Goal: Task Accomplishment & Management: Complete application form

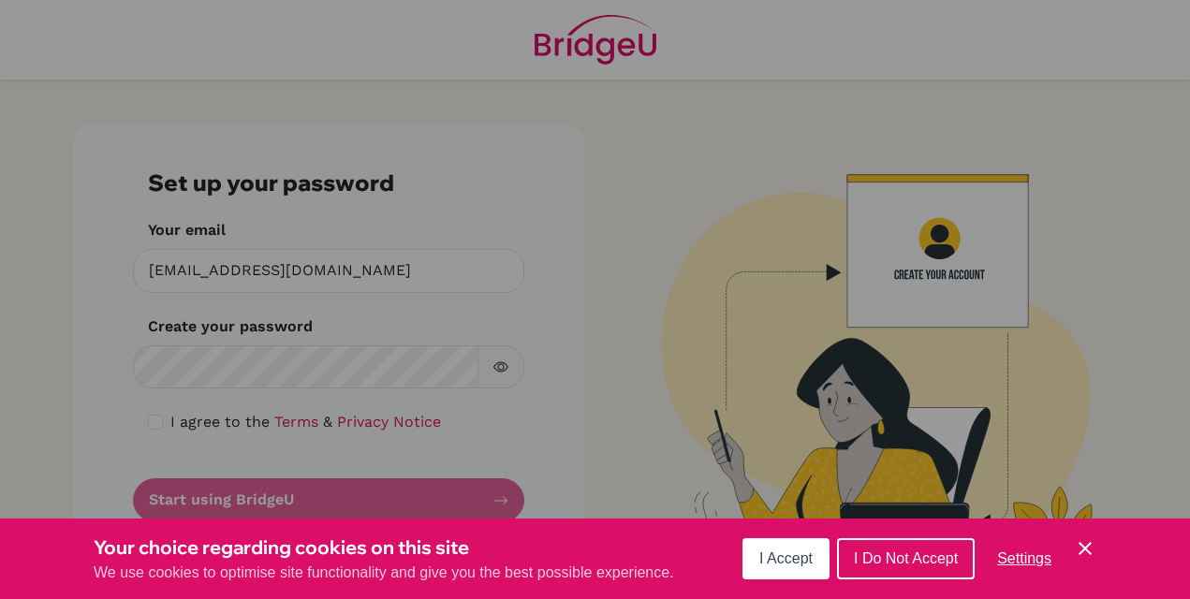
click at [790, 556] on span "I Accept" at bounding box center [786, 559] width 53 height 16
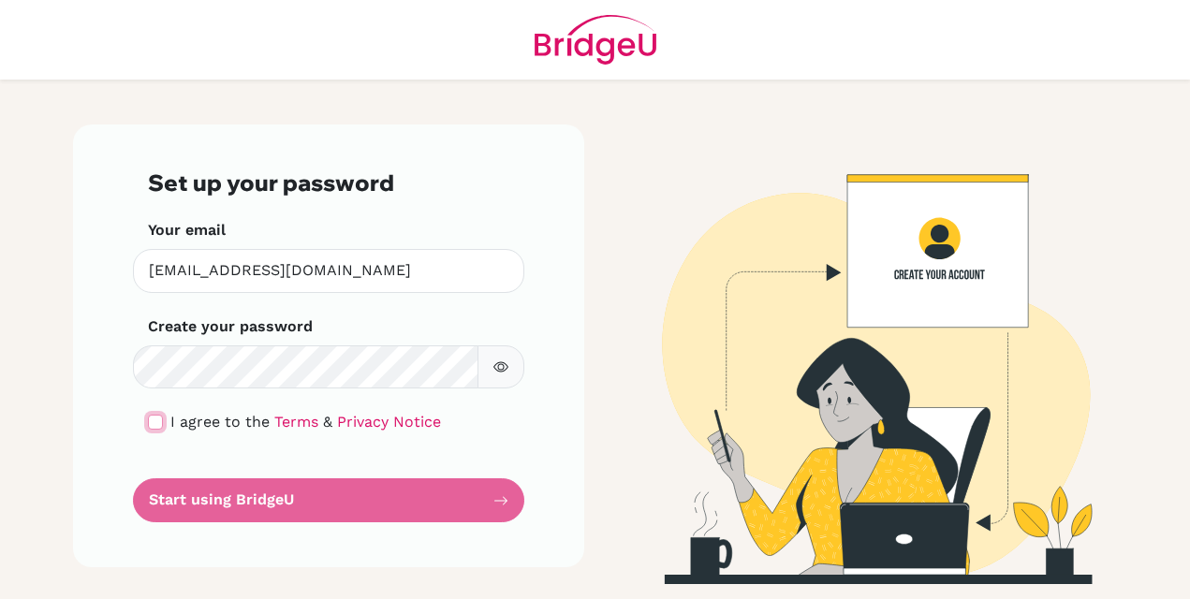
click at [157, 420] on input "checkbox" at bounding box center [155, 422] width 15 height 15
checkbox input "true"
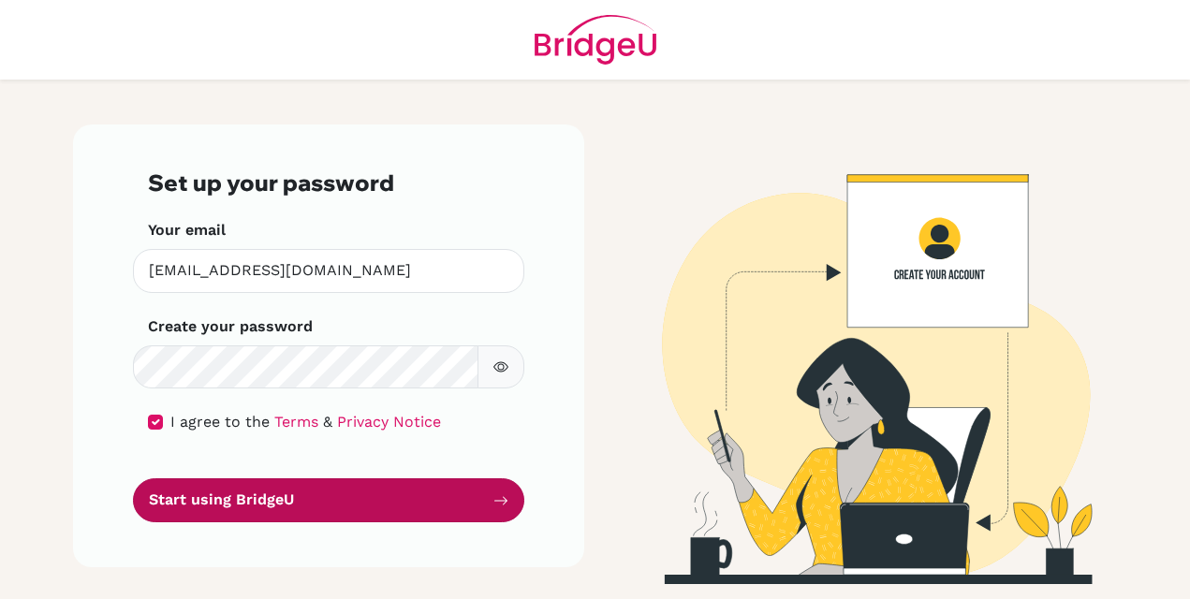
click at [284, 498] on button "Start using BridgeU" at bounding box center [329, 501] width 392 height 44
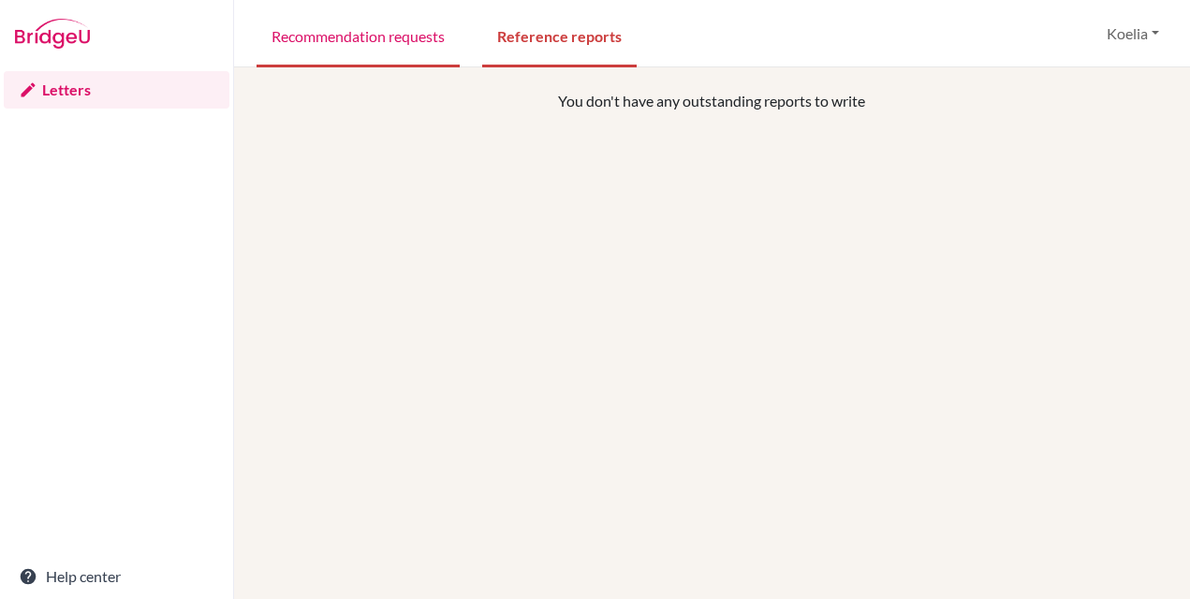
click at [323, 49] on link "Recommendation requests" at bounding box center [358, 35] width 203 height 65
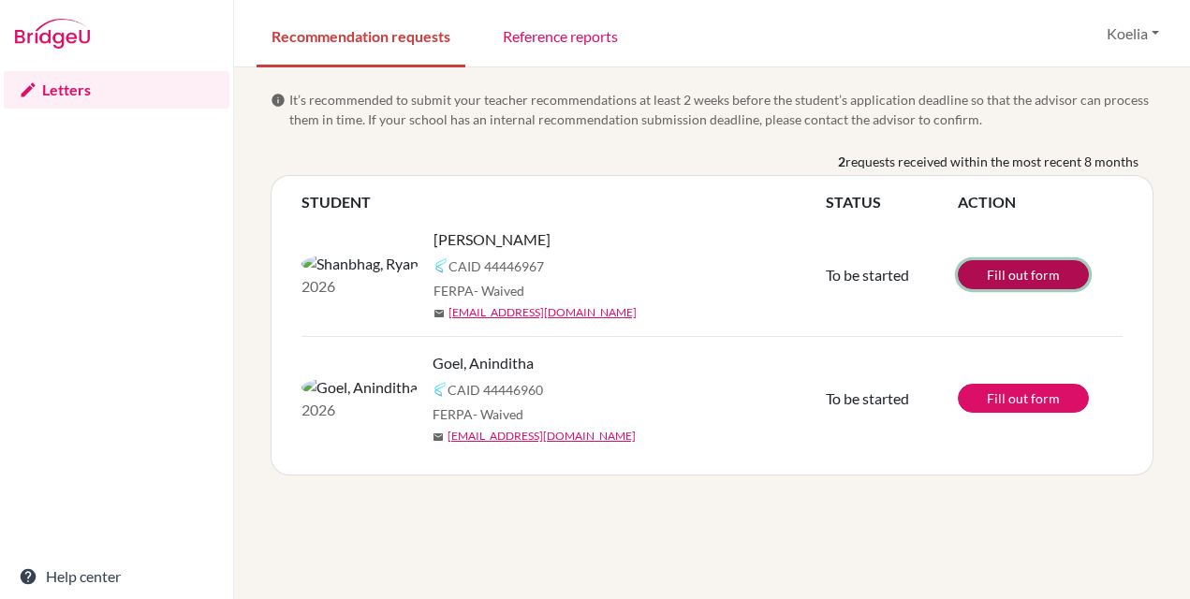
click at [1027, 270] on link "Fill out form" at bounding box center [1023, 274] width 131 height 29
